Goal: Browse casually

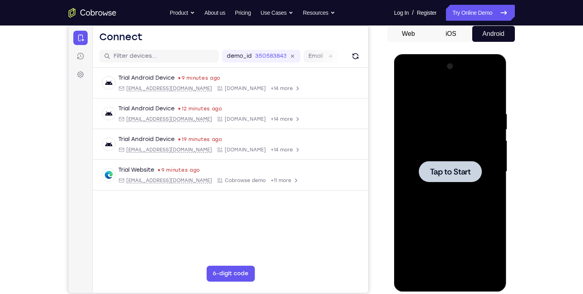
click at [445, 178] on div at bounding box center [450, 171] width 63 height 21
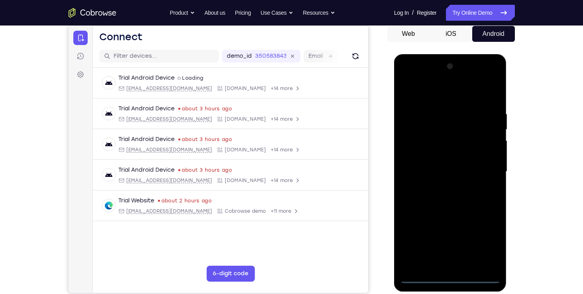
click at [450, 274] on div at bounding box center [450, 171] width 101 height 223
click at [449, 276] on div at bounding box center [450, 171] width 101 height 223
click at [484, 240] on div at bounding box center [450, 171] width 101 height 223
click at [408, 80] on div at bounding box center [450, 171] width 101 height 223
click at [485, 166] on div at bounding box center [450, 171] width 101 height 223
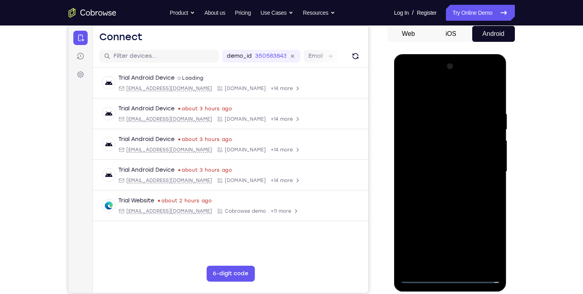
click at [441, 186] on div at bounding box center [450, 171] width 101 height 223
click at [436, 167] on div at bounding box center [450, 171] width 101 height 223
click at [448, 152] on div at bounding box center [450, 171] width 101 height 223
click at [445, 171] on div at bounding box center [450, 171] width 101 height 223
click at [457, 204] on div at bounding box center [450, 171] width 101 height 223
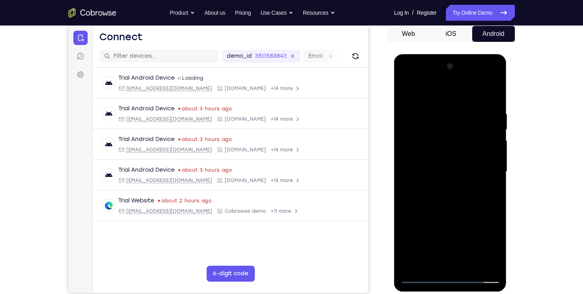
click at [449, 196] on div at bounding box center [450, 171] width 101 height 223
click at [449, 205] on div at bounding box center [450, 171] width 101 height 223
click at [423, 278] on div at bounding box center [450, 171] width 101 height 223
click at [442, 186] on div at bounding box center [450, 171] width 101 height 223
click at [450, 164] on div at bounding box center [450, 171] width 101 height 223
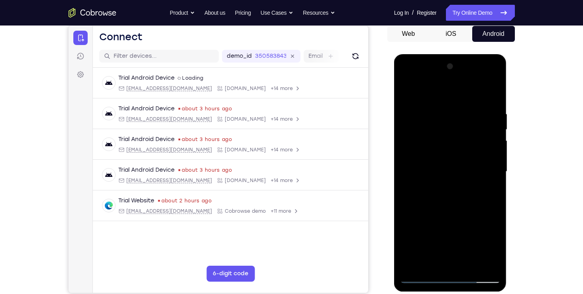
click at [435, 152] on div at bounding box center [450, 171] width 101 height 223
click at [430, 170] on div at bounding box center [450, 171] width 101 height 223
click at [453, 195] on div at bounding box center [450, 171] width 101 height 223
click at [424, 277] on div at bounding box center [450, 171] width 101 height 223
click at [439, 201] on div at bounding box center [450, 171] width 101 height 223
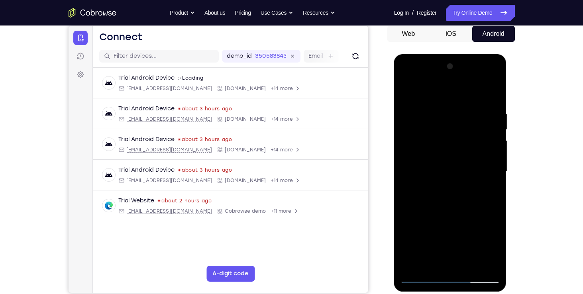
click at [434, 277] on div at bounding box center [450, 171] width 101 height 223
drag, startPoint x: 427, startPoint y: 278, endPoint x: 417, endPoint y: 276, distance: 10.3
click at [413, 276] on div at bounding box center [450, 171] width 101 height 223
click at [471, 111] on div at bounding box center [450, 171] width 101 height 223
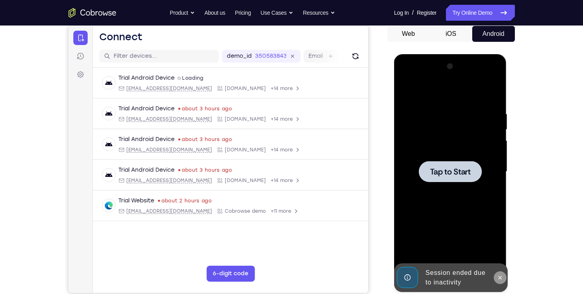
click at [500, 279] on icon at bounding box center [501, 278] width 4 height 4
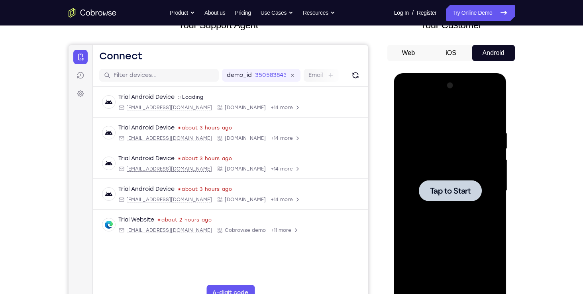
scroll to position [58, 0]
